Goal: Information Seeking & Learning: Learn about a topic

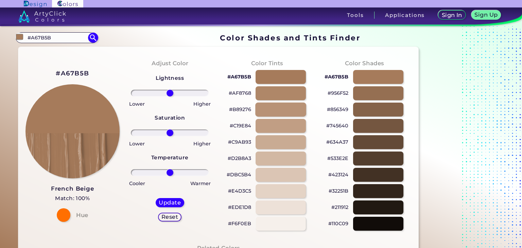
click at [264, 108] on div at bounding box center [280, 110] width 51 height 14
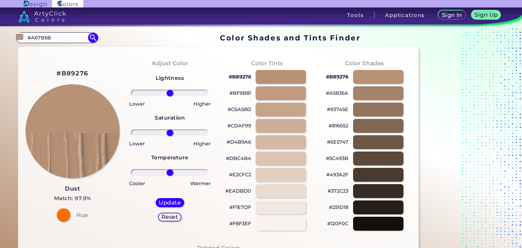
click at [242, 77] on p "#B89276" at bounding box center [240, 77] width 22 height 8
click at [278, 109] on div at bounding box center [280, 110] width 51 height 14
type input "#c6a58d"
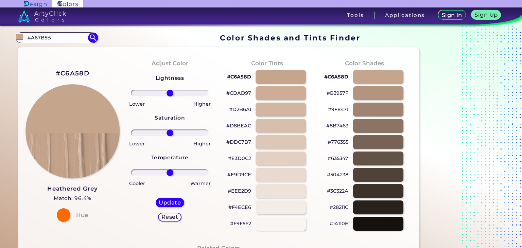
click at [237, 78] on p "#C6A58D" at bounding box center [239, 77] width 24 height 8
drag, startPoint x: 170, startPoint y: 92, endPoint x: 164, endPoint y: 92, distance: 5.5
type input "-15"
click at [164, 92] on input "range" at bounding box center [170, 93] width 78 height 7
drag, startPoint x: 169, startPoint y: 173, endPoint x: 164, endPoint y: 168, distance: 6.5
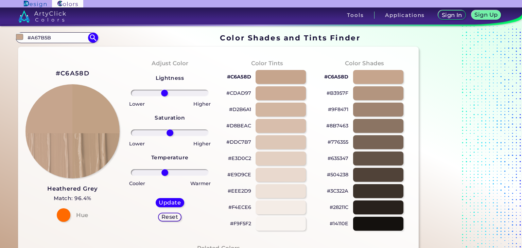
type input "-14"
click at [164, 169] on input "range" at bounding box center [170, 172] width 78 height 7
click at [172, 218] on h5 "Reset" at bounding box center [169, 216] width 15 height 5
type input "0"
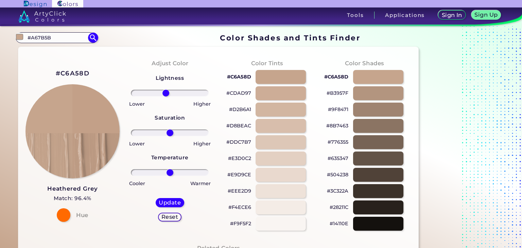
type input "-11"
click at [166, 91] on input "range" at bounding box center [170, 93] width 78 height 7
click at [172, 202] on h5 "Update" at bounding box center [170, 202] width 20 height 5
type input "#c3a088"
click at [241, 75] on p "#C3A088" at bounding box center [239, 77] width 24 height 8
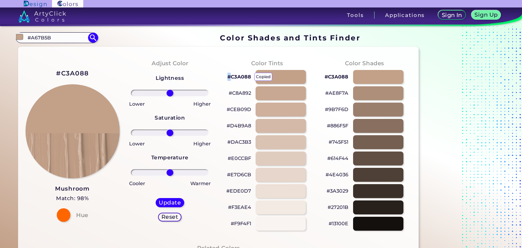
click at [241, 75] on p "#C3A088 copied" at bounding box center [239, 77] width 24 height 8
copy p "#"
click at [239, 76] on p "#C3A088 copied copied" at bounding box center [239, 77] width 24 height 8
click at [237, 76] on p "#C3A088" at bounding box center [239, 77] width 24 height 8
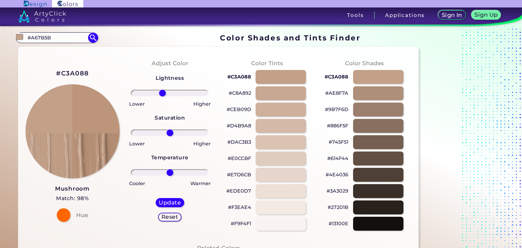
drag, startPoint x: 170, startPoint y: 92, endPoint x: 162, endPoint y: 93, distance: 7.8
click at [162, 93] on input "range" at bounding box center [170, 93] width 78 height 7
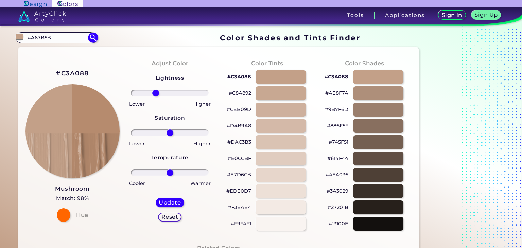
drag, startPoint x: 159, startPoint y: 92, endPoint x: 155, endPoint y: 93, distance: 3.9
type input "-40"
click at [155, 93] on input "range" at bounding box center [170, 93] width 78 height 7
click at [170, 201] on h5 "Update" at bounding box center [170, 202] width 20 height 5
type input "#b68b6e"
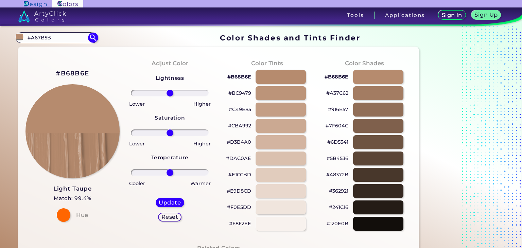
click at [76, 73] on h2 "#B68B6E" at bounding box center [72, 73] width 33 height 9
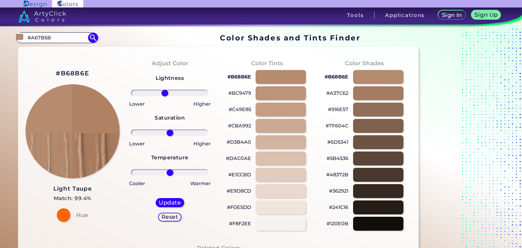
type input "-14"
click at [164, 94] on input "range" at bounding box center [170, 93] width 78 height 7
click at [381, 107] on div at bounding box center [378, 110] width 51 height 14
type input "#916e57"
type input "0"
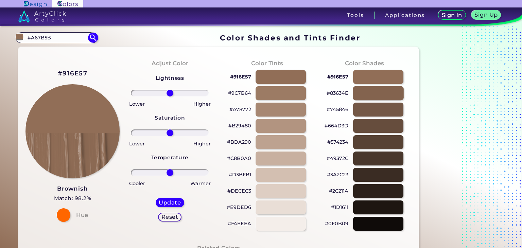
click at [380, 93] on div at bounding box center [378, 93] width 51 height 14
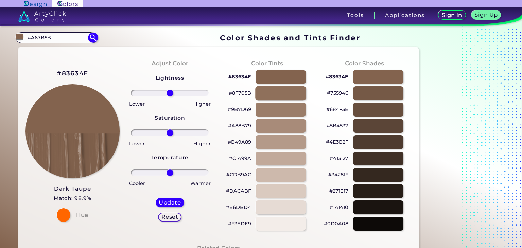
click at [282, 94] on div at bounding box center [280, 93] width 51 height 14
type input "#8f705b"
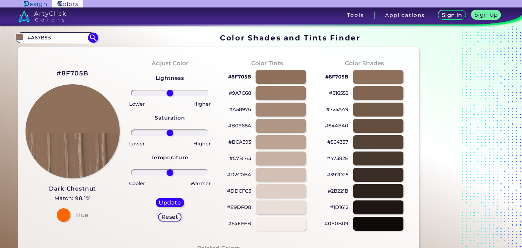
click at [76, 75] on h2 "#8F705B" at bounding box center [72, 73] width 32 height 9
click at [71, 38] on input "#A67B5B" at bounding box center [56, 37] width 63 height 9
type input "#"
paste input "C3A088"
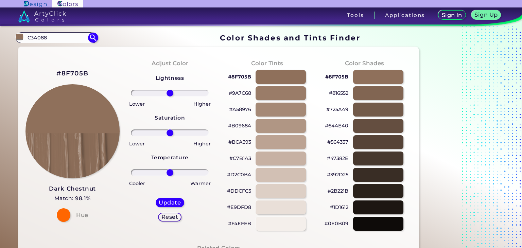
type input "C3A088"
type input "#000000"
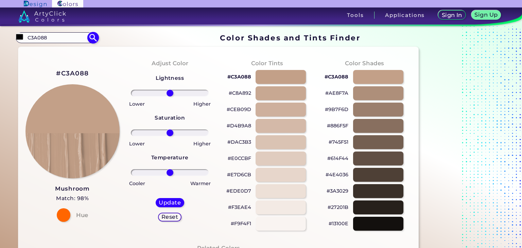
click at [61, 37] on input "C3A088" at bounding box center [56, 37] width 63 height 9
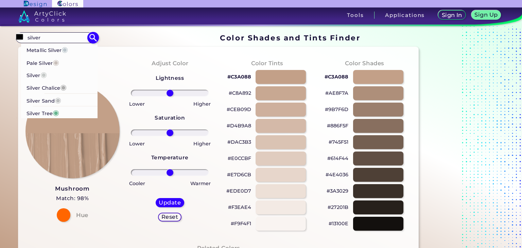
type input "silver"
click at [38, 72] on p "Silver ◉" at bounding box center [37, 74] width 20 height 13
type input "#c5c9c7"
type input "#C5C9C7"
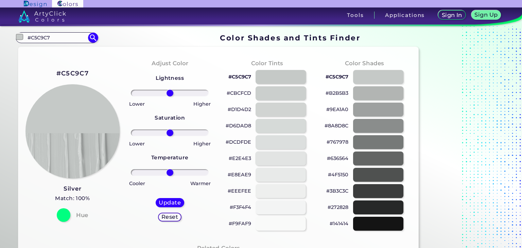
click at [280, 157] on div at bounding box center [280, 159] width 51 height 14
type input "#e2e4e3"
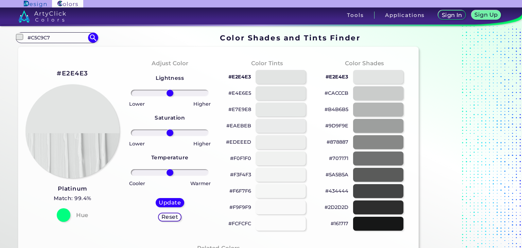
click at [77, 74] on h2 "#E2E4E3" at bounding box center [72, 73] width 31 height 9
